Goal: Transaction & Acquisition: Purchase product/service

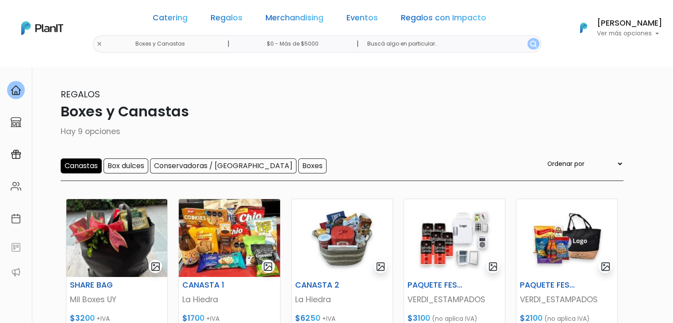
click at [122, 42] on div "Catering Regalos Merchandising Eventos Regalos con Impacto Boxes y Canastas | $…" at bounding box center [336, 28] width 673 height 49
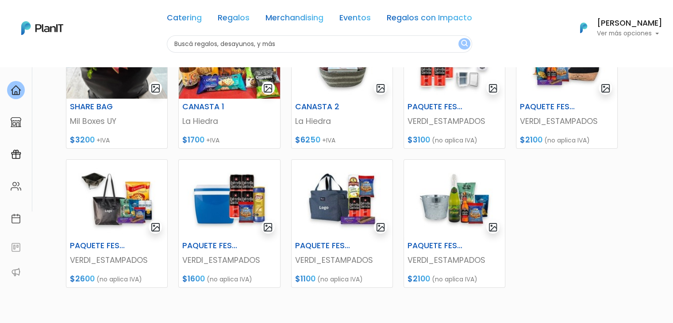
scroll to position [180, 0]
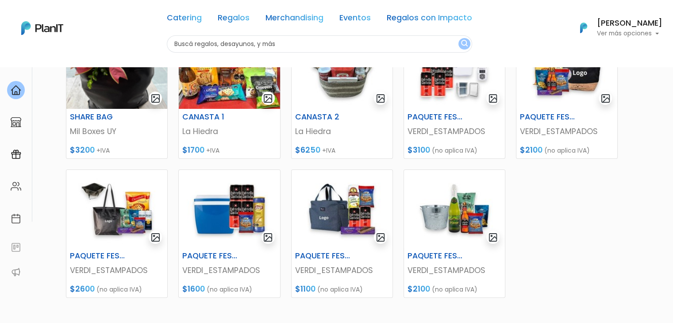
scroll to position [170, 0]
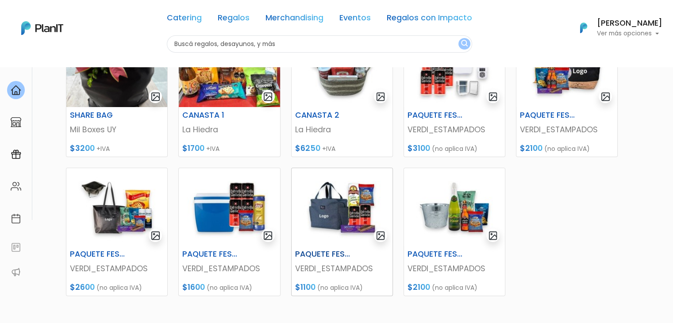
click at [333, 208] on img at bounding box center [342, 207] width 101 height 78
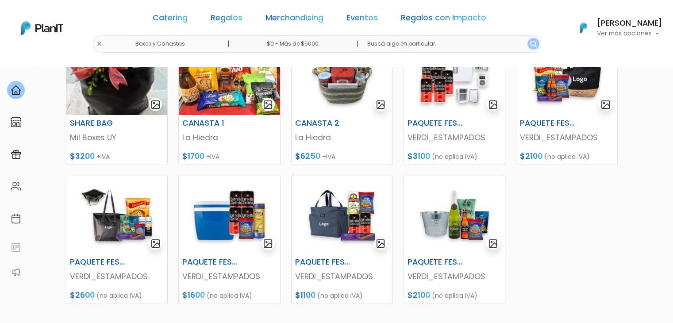
scroll to position [161, 0]
